Goal: Navigation & Orientation: Find specific page/section

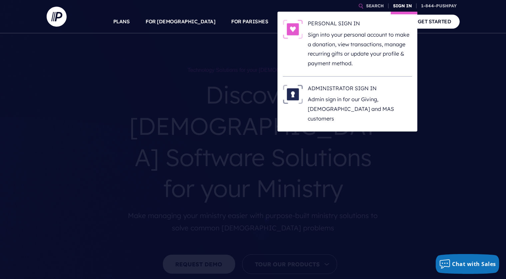
click at [396, 5] on link "SIGN IN" at bounding box center [403, 6] width 24 height 12
click at [365, 93] on h6 "ADMINISTRATOR SIGN IN" at bounding box center [360, 90] width 104 height 10
click at [409, 5] on link "SIGN IN" at bounding box center [403, 6] width 24 height 12
click at [334, 95] on p "Admin sign in for our Giving, [DEMOGRAPHIC_DATA] and MAS customers" at bounding box center [360, 109] width 104 height 29
click at [403, 8] on link "SIGN IN" at bounding box center [403, 6] width 24 height 12
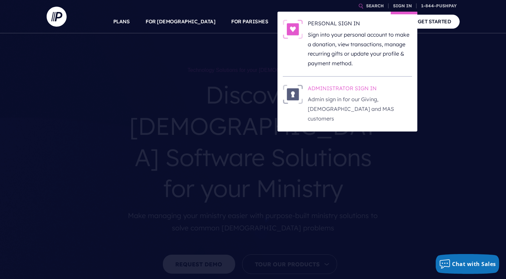
click at [358, 87] on h6 "ADMINISTRATOR SIGN IN" at bounding box center [360, 90] width 104 height 10
click at [343, 82] on li "ADMINISTRATOR SIGN IN Admin sign in for our Giving, [DEMOGRAPHIC_DATA] and MAS …" at bounding box center [347, 104] width 129 height 55
click at [339, 89] on h6 "ADMINISTRATOR SIGN IN" at bounding box center [360, 90] width 104 height 10
